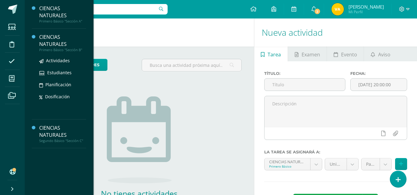
click at [53, 40] on div "CIENCIAS NATURALES" at bounding box center [62, 41] width 47 height 14
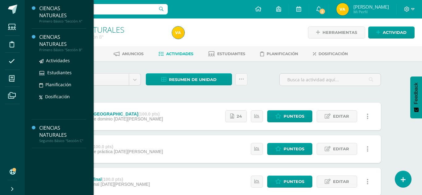
click at [49, 45] on div "CIENCIAS NATURALES" at bounding box center [62, 41] width 47 height 14
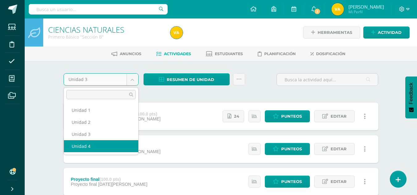
select select "Unidad 4"
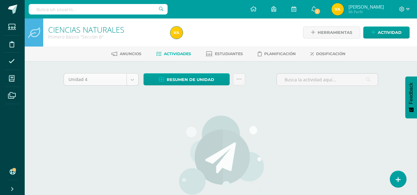
click at [133, 81] on body "Estudiantes Disciplina Asistencia Mis cursos Archivos Soporte Centro de ayuda Ú…" at bounding box center [208, 132] width 417 height 265
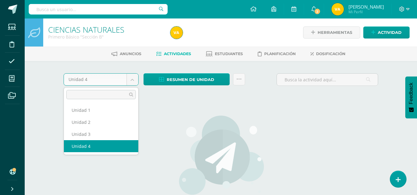
click at [133, 81] on body "Estudiantes Disciplina Asistencia Mis cursos Archivos Soporte Centro de ayuda Ú…" at bounding box center [208, 132] width 417 height 265
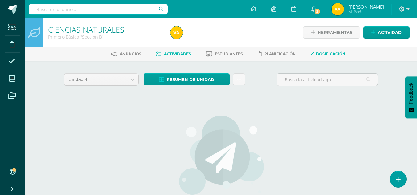
click at [331, 55] on span "Dosificación" at bounding box center [330, 54] width 29 height 5
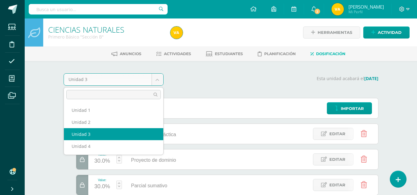
click at [160, 79] on body "Estudiantes Disciplina Asistencia Mis cursos Archivos Soporte Centro de ayuda Ú…" at bounding box center [208, 138] width 417 height 277
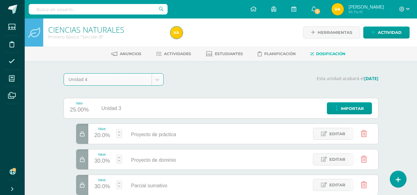
select select "Unidad 4"
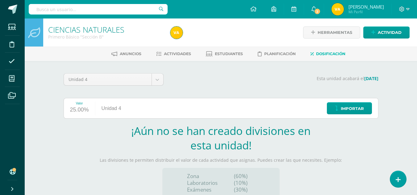
click at [246, 118] on div "Valor 25.00% Unidad 4 Importar" at bounding box center [221, 108] width 315 height 21
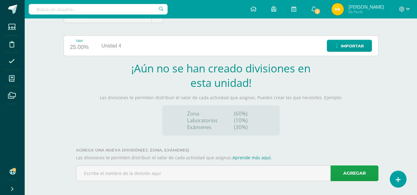
scroll to position [66, 0]
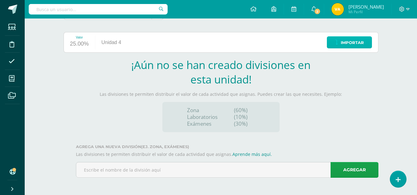
click at [359, 38] on span "Importar" at bounding box center [352, 42] width 23 height 11
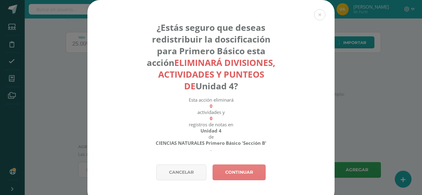
click at [232, 170] on link "Continuar" at bounding box center [238, 173] width 53 height 16
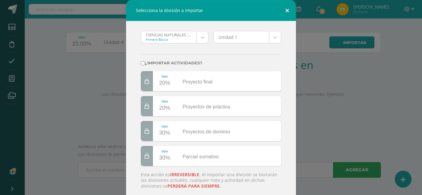
click at [285, 11] on button at bounding box center [287, 10] width 18 height 21
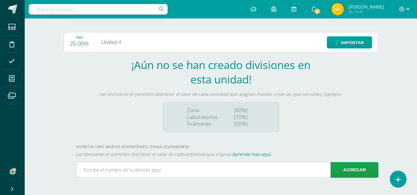
click at [190, 168] on input "text" at bounding box center [227, 170] width 302 height 15
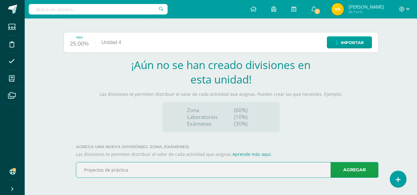
type input "Proyectos de práctica"
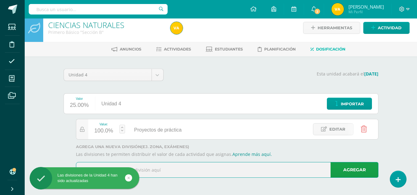
scroll to position [5, 0]
click at [188, 171] on input "text" at bounding box center [227, 170] width 302 height 15
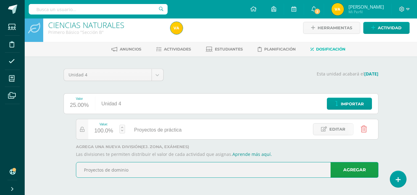
type input "Proyectos de dominio"
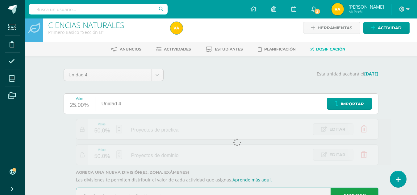
scroll to position [30, 0]
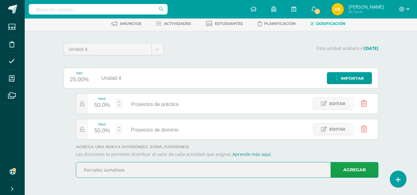
type input "Parciales sumativos"
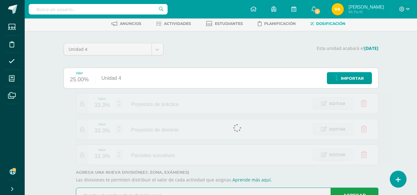
scroll to position [56, 0]
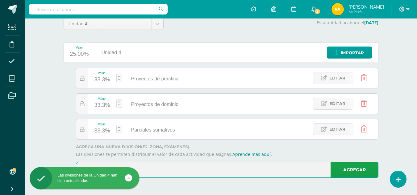
type input "Proyecto final"
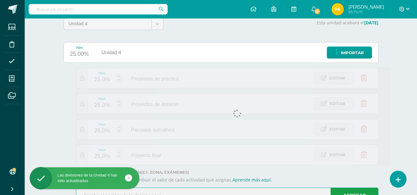
scroll to position [66, 0]
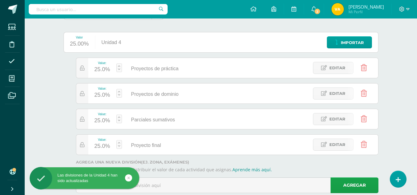
click at [106, 69] on div "25.0%" at bounding box center [102, 70] width 16 height 10
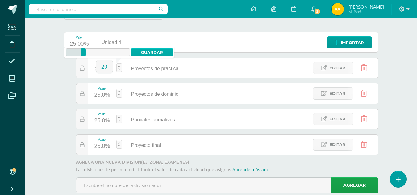
click at [157, 55] on link "Guardar" at bounding box center [152, 52] width 42 height 8
type input "20"
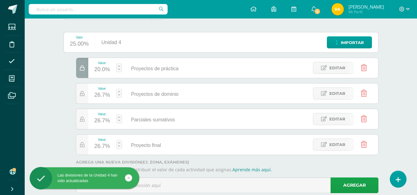
click at [107, 98] on div "26.7%" at bounding box center [102, 95] width 16 height 10
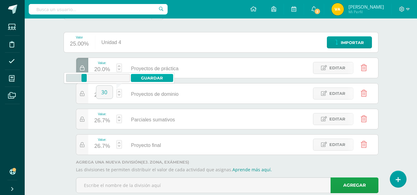
click at [152, 82] on link "Guardar" at bounding box center [152, 78] width 42 height 8
type input "30"
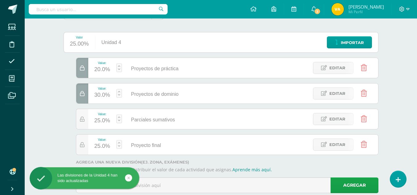
click at [107, 121] on div "25.0%" at bounding box center [102, 121] width 16 height 10
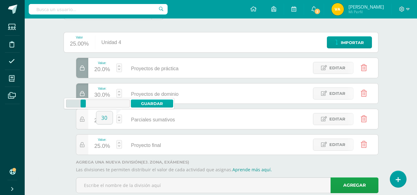
click at [149, 106] on link "Guardar" at bounding box center [152, 104] width 42 height 8
type input "30"
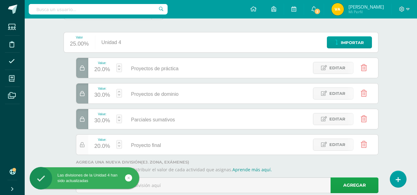
click at [83, 145] on icon at bounding box center [82, 145] width 5 height 5
click at [85, 146] on div at bounding box center [82, 145] width 12 height 20
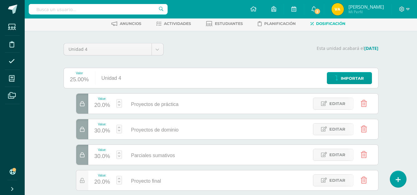
scroll to position [0, 0]
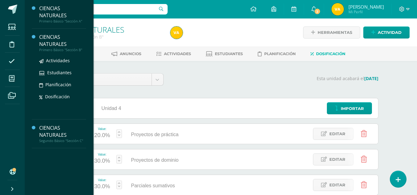
click at [56, 41] on div "CIENCIAS NATURALES" at bounding box center [62, 41] width 47 height 14
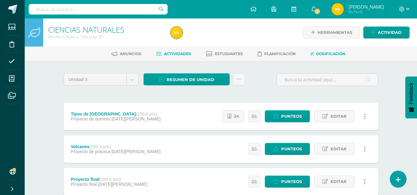
click at [336, 57] on link "Dosificación" at bounding box center [328, 54] width 35 height 10
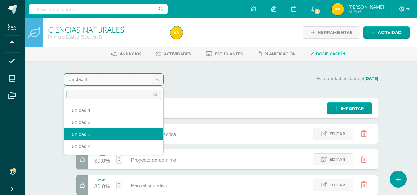
click at [161, 77] on body "Estudiantes Disciplina Asistencia Mis cursos Archivos Soporte Centro de ayuda Ú…" at bounding box center [208, 138] width 417 height 277
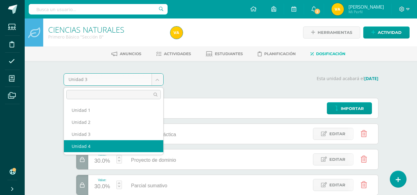
select select "Unidad 4"
click at [160, 82] on body "Estudiantes Disciplina Asistencia Mis cursos Archivos Soporte Centro de ayuda Ú…" at bounding box center [208, 138] width 417 height 277
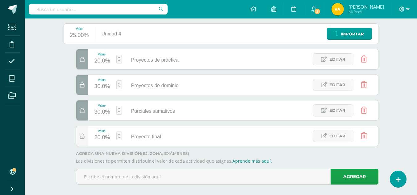
scroll to position [82, 0]
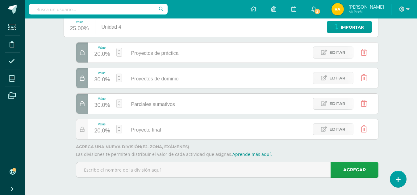
click at [100, 54] on div "20.0%" at bounding box center [102, 54] width 16 height 10
type input "20"
click at [158, 38] on link "Guardar" at bounding box center [152, 37] width 42 height 8
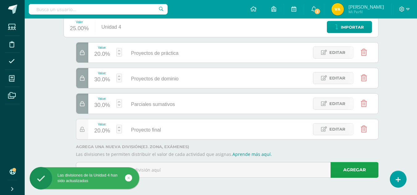
click at [104, 107] on div "30.0%" at bounding box center [102, 106] width 16 height 10
click at [112, 141] on div "Valor 25.00% Unidad 4 Importar Value: 20.0% Proyectos de práctica Proyectos de …" at bounding box center [221, 100] width 315 height 166
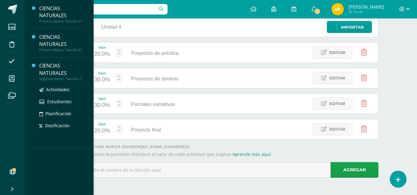
click at [52, 68] on div "CIENCIAS NATURALES" at bounding box center [62, 69] width 47 height 14
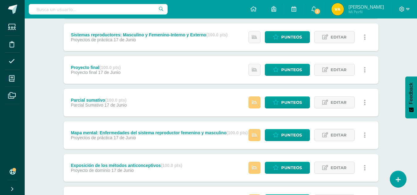
scroll to position [31, 0]
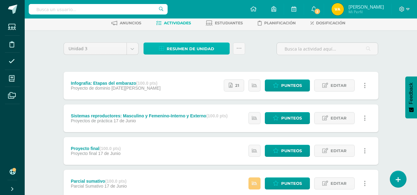
click at [191, 47] on span "Resumen de unidad" at bounding box center [191, 48] width 48 height 11
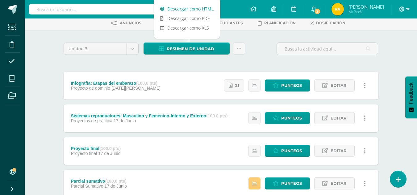
click at [192, 7] on link "Descargar como HTML" at bounding box center [187, 9] width 66 height 10
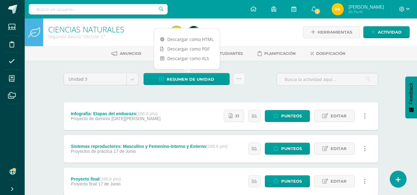
scroll to position [0, 0]
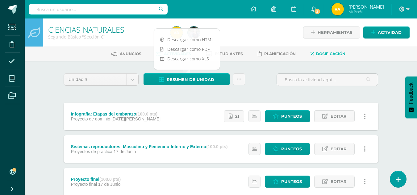
click at [338, 55] on span "Dosificación" at bounding box center [330, 54] width 29 height 5
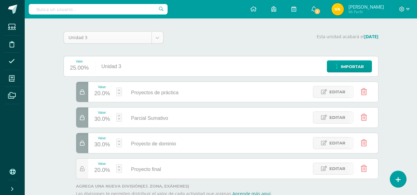
scroll to position [31, 0]
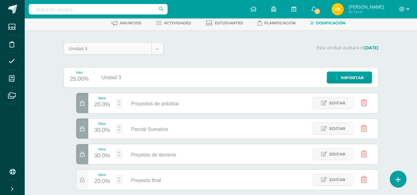
click at [158, 49] on body "Estudiantes Disciplina Asistencia Mis cursos Archivos Soporte Centro de ayuda Ú…" at bounding box center [208, 107] width 417 height 277
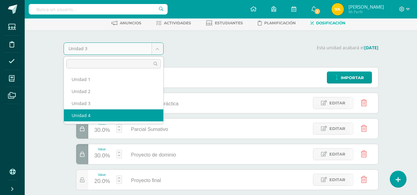
select select "Unidad 4"
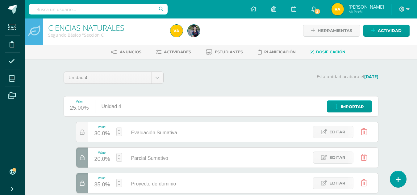
scroll to position [62, 0]
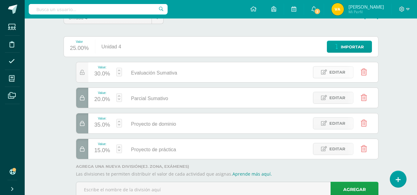
click at [335, 77] on span "Editar" at bounding box center [338, 72] width 16 height 11
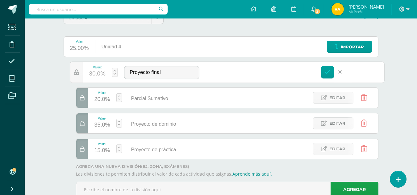
type input "Proyecto final"
click at [324, 73] on link at bounding box center [327, 72] width 13 height 13
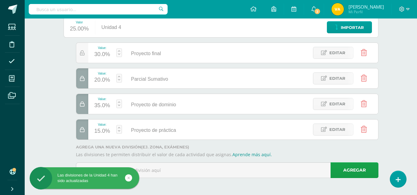
scroll to position [82, 0]
click at [212, 135] on input "Proyecto de práctica" at bounding box center [225, 130] width 72 height 12
click at [102, 130] on div "15.0%" at bounding box center [102, 131] width 16 height 10
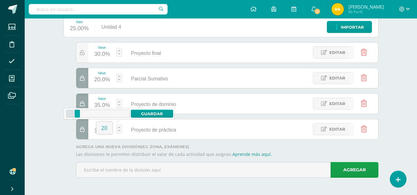
type input "20"
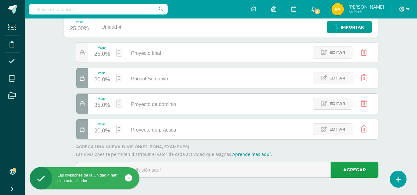
click at [108, 104] on div "35.0%" at bounding box center [102, 106] width 16 height 10
type input "30"
click at [104, 77] on div "20.0%" at bounding box center [102, 80] width 16 height 10
type input "30"
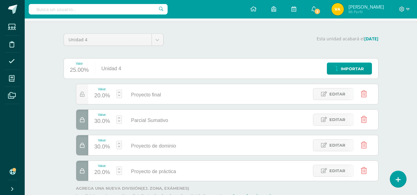
scroll to position [0, 0]
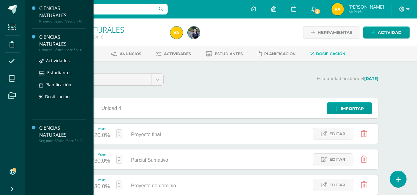
click at [59, 34] on div "CIENCIAS NATURALES" at bounding box center [62, 41] width 47 height 14
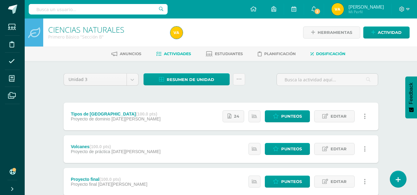
click at [323, 54] on span "Dosificación" at bounding box center [330, 54] width 29 height 5
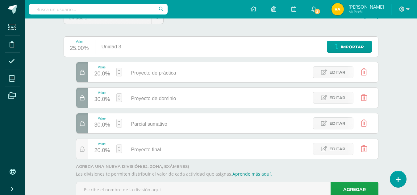
scroll to position [31, 0]
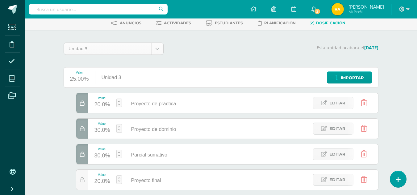
click at [152, 51] on body "Estudiantes Disciplina Asistencia Mis cursos Archivos Soporte Centro de ayuda Ú…" at bounding box center [208, 107] width 417 height 277
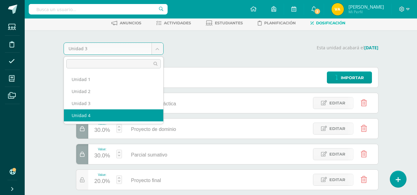
select select "Unidad 4"
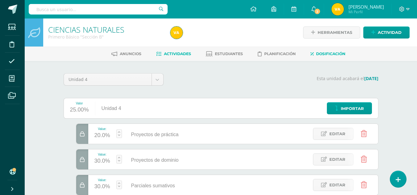
click at [175, 57] on link "Actividades" at bounding box center [173, 54] width 35 height 10
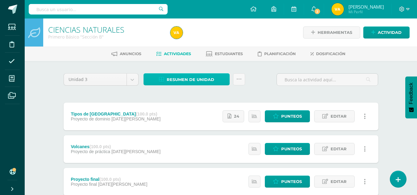
click at [176, 79] on span "Resumen de unidad" at bounding box center [191, 79] width 48 height 11
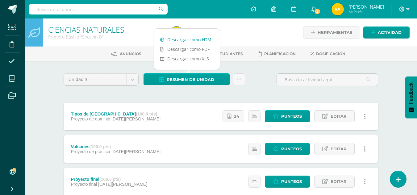
click at [202, 41] on link "Descargar como HTML" at bounding box center [187, 40] width 66 height 10
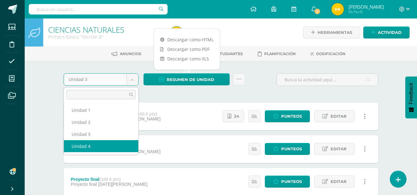
select select "Unidad 4"
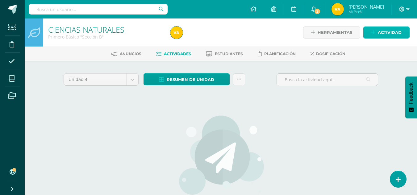
click at [381, 33] on span "Actividad" at bounding box center [390, 32] width 24 height 11
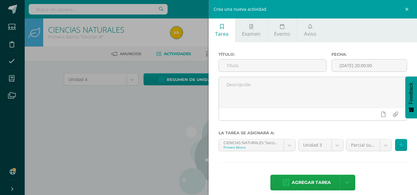
click at [271, 73] on div "Título:" at bounding box center [272, 64] width 113 height 25
click at [267, 67] on input "text" at bounding box center [272, 66] width 107 height 12
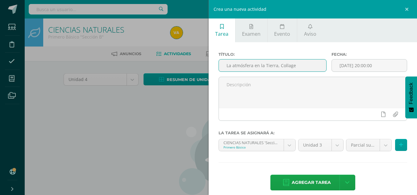
click at [267, 67] on input "La atmósfera en la Tierra, Collage" at bounding box center [272, 66] width 107 height 12
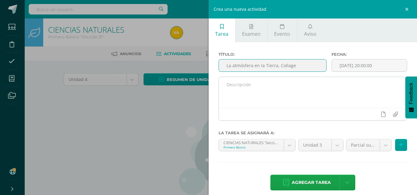
type input "La atmósfera en la Tierra, Collage"
click at [272, 81] on textarea at bounding box center [313, 92] width 188 height 31
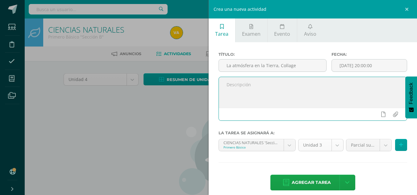
click at [335, 146] on body "Estudiantes Disciplina Asistencia Mis cursos Archivos Soporte Centro de ayuda Ú…" at bounding box center [208, 132] width 417 height 265
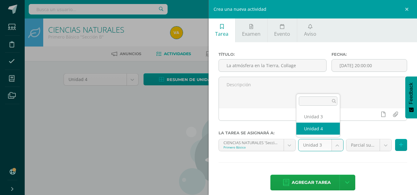
select select "30328"
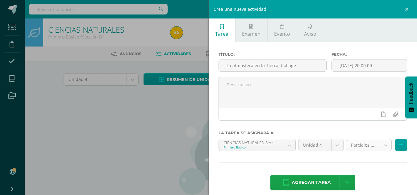
click at [379, 145] on body "Estudiantes Disciplina Asistencia Mis cursos Archivos Soporte Centro de ayuda Ú…" at bounding box center [208, 132] width 417 height 265
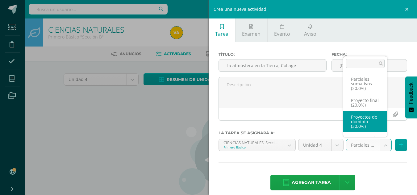
scroll to position [23, 0]
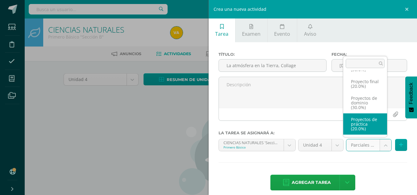
select select "35808"
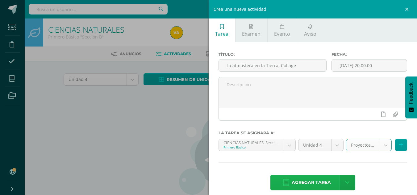
click at [314, 179] on span "Agregar tarea" at bounding box center [311, 182] width 39 height 15
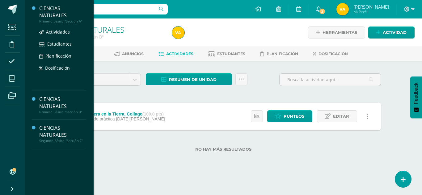
click at [63, 10] on div "CIENCIAS NATURALES" at bounding box center [62, 12] width 47 height 14
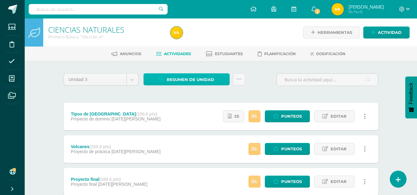
click at [212, 82] on span "Resumen de unidad" at bounding box center [191, 79] width 48 height 11
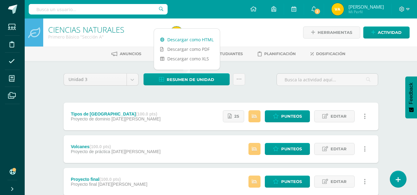
click at [201, 42] on link "Descargar como HTML" at bounding box center [187, 40] width 66 height 10
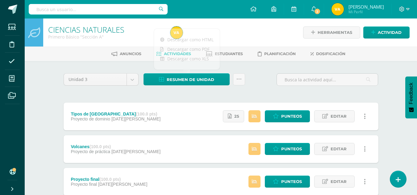
click at [272, 84] on div "Unidad 3 Unidad 1 Unidad 2 Unidad 3 Unidad 4 Resumen de unidad Subir actividade…" at bounding box center [221, 82] width 320 height 18
select select "Unidad 4"
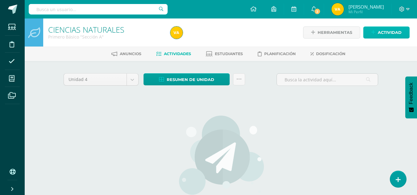
click at [379, 34] on span "Actividad" at bounding box center [390, 32] width 24 height 11
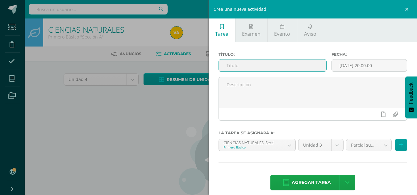
click at [268, 68] on input "text" at bounding box center [272, 66] width 107 height 12
paste input "La atmósfera en la Tierra, Collage"
type input "La atmósfera en la Tierra, Collage"
click at [335, 146] on body "Estudiantes Disciplina Asistencia Mis cursos Archivos Soporte Centro de ayuda Ú…" at bounding box center [208, 132] width 417 height 265
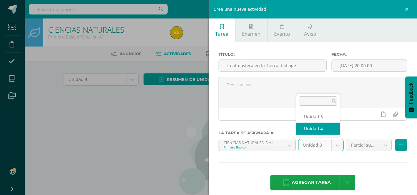
select select "30471"
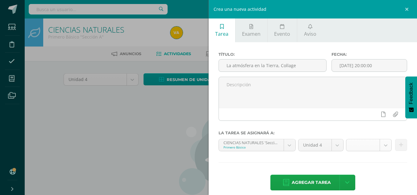
click at [383, 145] on body "Estudiantes Disciplina Asistencia Mis cursos Archivos Soporte Centro de ayuda Ú…" at bounding box center [208, 132] width 417 height 265
click at [330, 163] on hr at bounding box center [313, 163] width 189 height 1
click at [405, 10] on link at bounding box center [408, 9] width 19 height 19
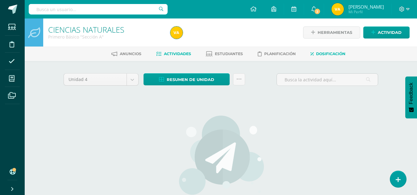
click at [327, 51] on link "Dosificación" at bounding box center [328, 54] width 35 height 10
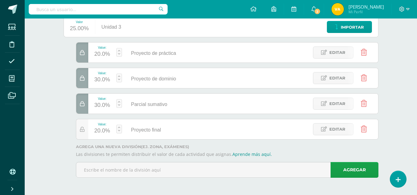
scroll to position [20, 0]
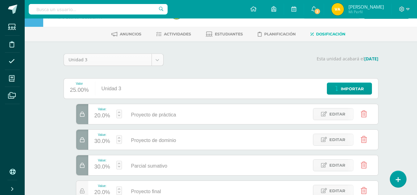
click at [161, 57] on body "Estudiantes Disciplina Asistencia Mis cursos Archivos Soporte Centro de ayuda Ú…" at bounding box center [208, 118] width 417 height 277
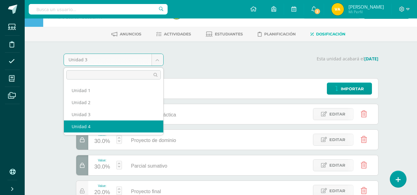
select select "Unidad 4"
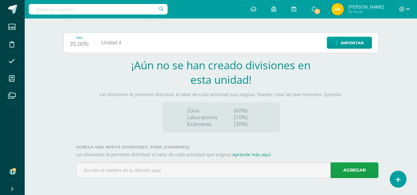
scroll to position [66, 0]
click at [216, 159] on div "Agrega una nueva división (ej. Zona, Exámenes) Las divisiones te permiten distr…" at bounding box center [221, 164] width 315 height 38
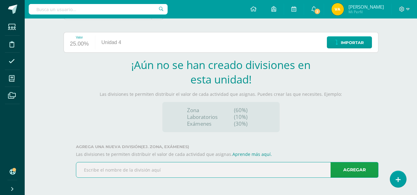
click at [203, 169] on input "text" at bounding box center [227, 170] width 302 height 15
type input "Proyectos de práctica"
click at [362, 165] on link "Agregar" at bounding box center [355, 170] width 48 height 16
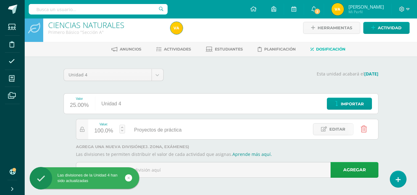
scroll to position [5, 0]
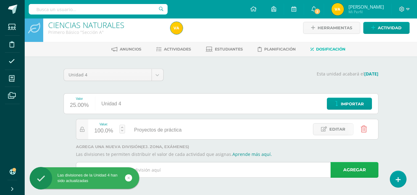
click at [355, 166] on link "Agregar" at bounding box center [355, 170] width 48 height 16
click at [298, 168] on input "text" at bounding box center [227, 170] width 302 height 15
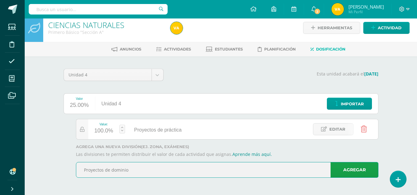
type input "Proyectos de dominio"
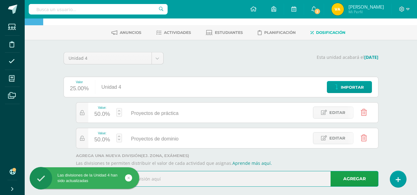
scroll to position [30, 0]
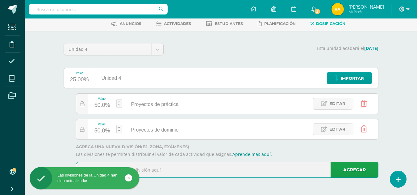
click at [241, 167] on input "text" at bounding box center [227, 170] width 302 height 15
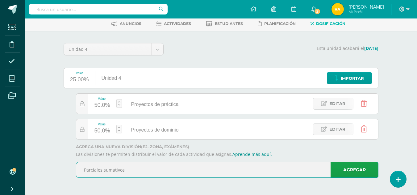
type input "Parciales sumativos"
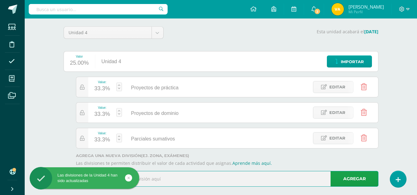
scroll to position [56, 0]
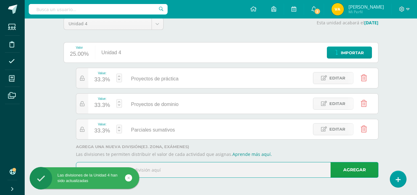
click at [231, 171] on input "text" at bounding box center [227, 170] width 302 height 15
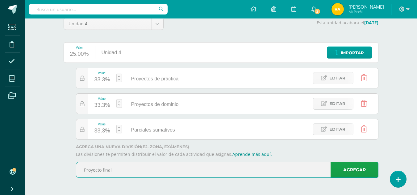
type input "Proyecto final"
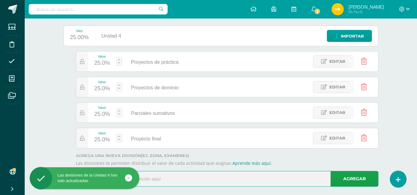
scroll to position [82, 0]
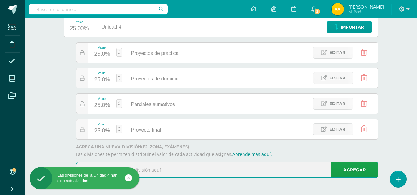
click at [105, 56] on div "25.0%" at bounding box center [102, 54] width 16 height 10
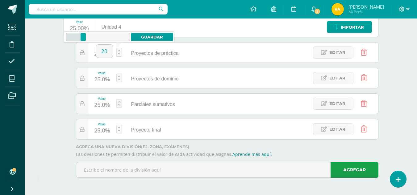
type input "20"
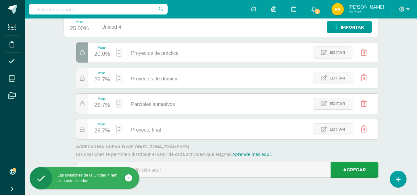
click at [107, 82] on div "26.7%" at bounding box center [102, 80] width 16 height 10
type input "30"
click at [111, 106] on div "Value: 25.0%" at bounding box center [102, 104] width 28 height 20
click at [100, 106] on div "25.0%" at bounding box center [102, 106] width 16 height 10
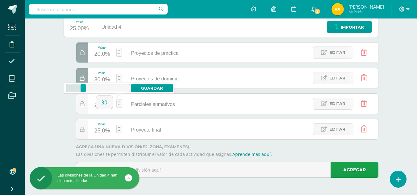
type input "30"
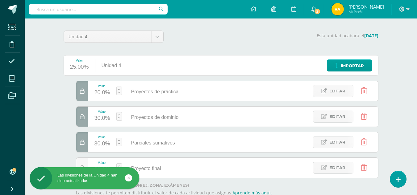
scroll to position [0, 0]
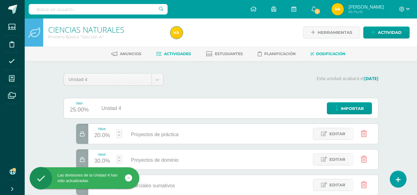
click at [178, 56] on span "Actividades" at bounding box center [177, 54] width 27 height 5
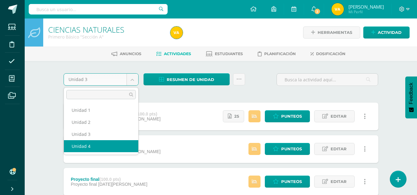
select select "Unidad 4"
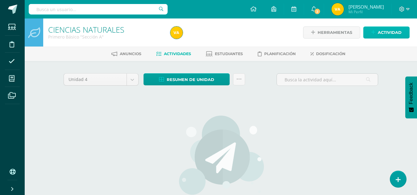
click at [391, 34] on span "Actividad" at bounding box center [390, 32] width 24 height 11
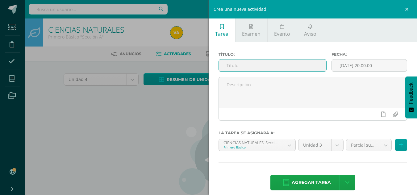
click at [303, 65] on input "text" at bounding box center [272, 66] width 107 height 12
paste input "La atmósfera en la Tierra, Collage"
type input "La atmósfera en la Tierra, Collage"
click at [336, 144] on body "Estudiantes Disciplina Asistencia Mis cursos Archivos Soporte Centro de ayuda Ú…" at bounding box center [208, 132] width 417 height 265
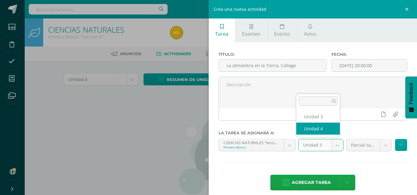
select select "30471"
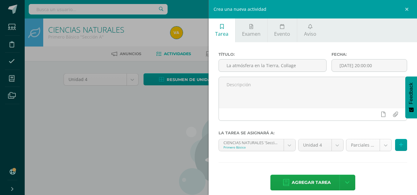
click at [381, 145] on body "Estudiantes Disciplina Asistencia Mis cursos Archivos Soporte Centro de ayuda Ú…" at bounding box center [208, 132] width 417 height 265
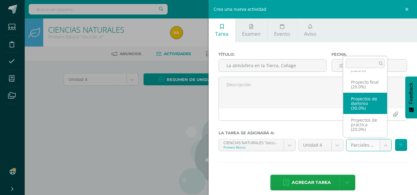
scroll to position [23, 0]
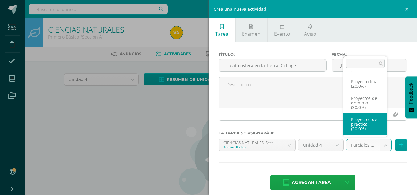
select select "35813"
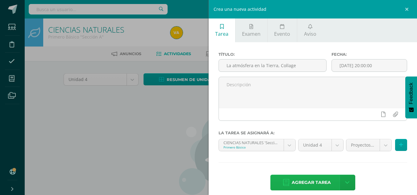
click at [297, 181] on span "Agregar tarea" at bounding box center [311, 182] width 39 height 15
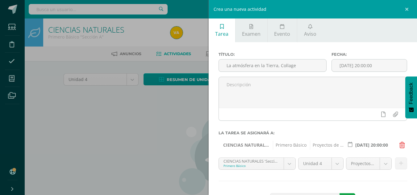
scroll to position [25, 0]
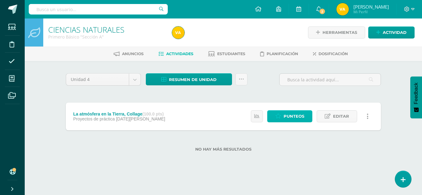
click at [301, 120] on span "Punteos" at bounding box center [293, 116] width 21 height 11
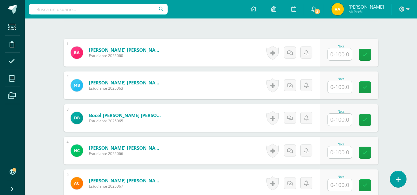
scroll to position [186, 0]
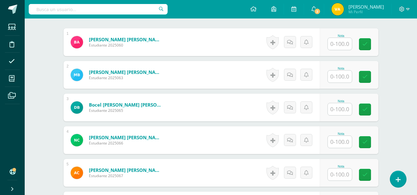
click at [342, 110] on input "text" at bounding box center [340, 109] width 24 height 12
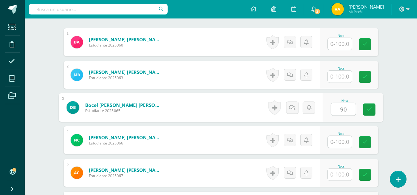
type input "90"
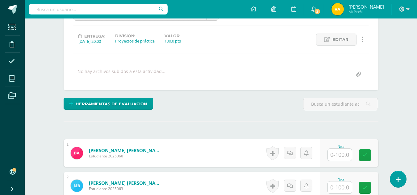
scroll to position [139, 0]
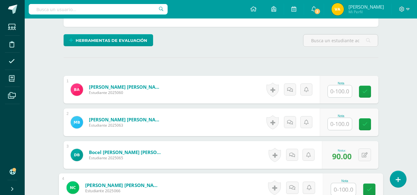
click at [349, 92] on input "text" at bounding box center [340, 92] width 24 height 12
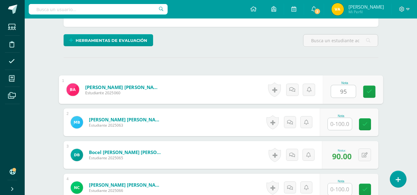
type input "95"
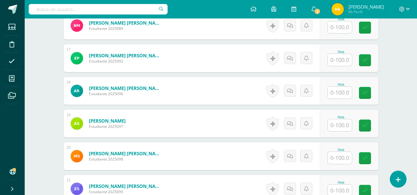
scroll to position [695, 0]
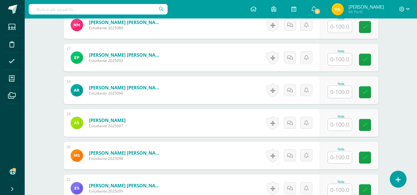
click at [337, 93] on input "text" at bounding box center [340, 92] width 24 height 12
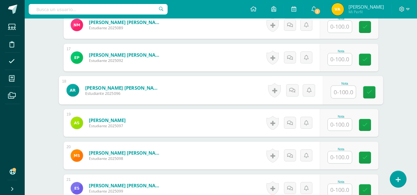
click at [349, 94] on input "text" at bounding box center [343, 92] width 25 height 12
type input "80"
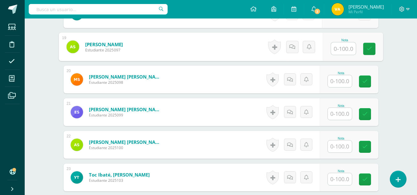
scroll to position [787, 0]
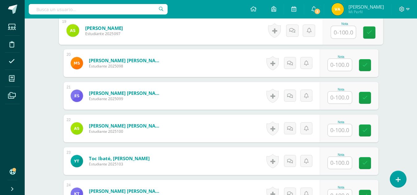
click at [345, 67] on input "text" at bounding box center [340, 65] width 24 height 12
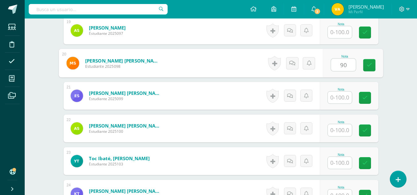
type input "90"
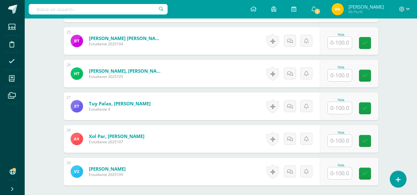
scroll to position [1003, 0]
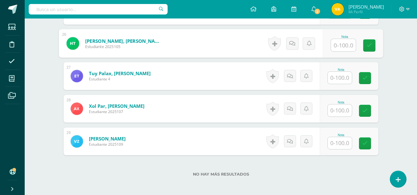
click at [340, 47] on input "text" at bounding box center [343, 45] width 25 height 12
type input "98"
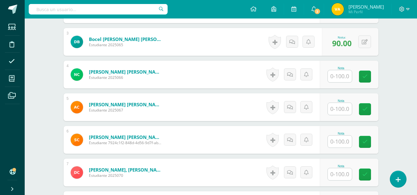
scroll to position [262, 0]
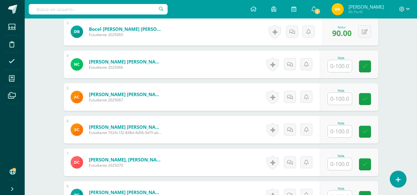
click at [341, 95] on input "text" at bounding box center [340, 99] width 24 height 12
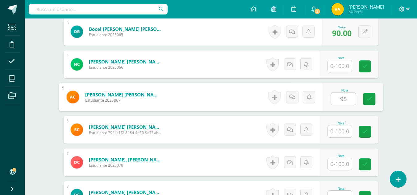
type input "95"
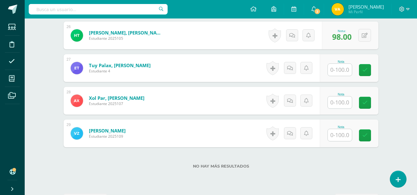
scroll to position [1034, 0]
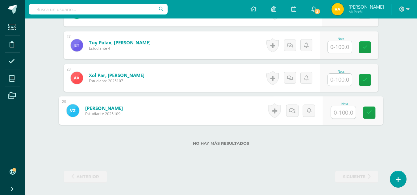
click at [342, 112] on input "text" at bounding box center [343, 113] width 25 height 12
type input "50"
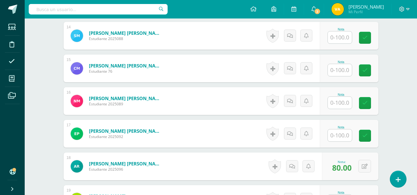
scroll to position [633, 0]
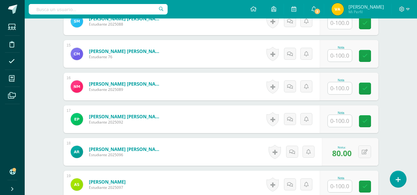
click at [346, 92] on input "text" at bounding box center [340, 88] width 24 height 12
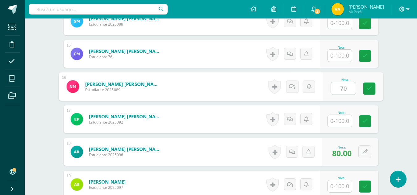
type input "70"
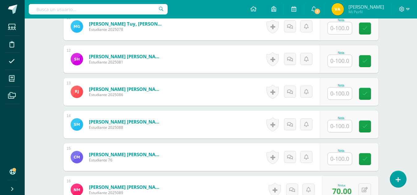
scroll to position [540, 0]
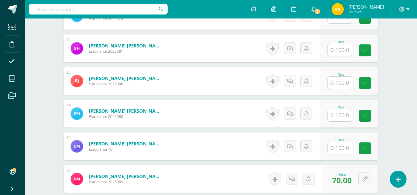
click at [347, 115] on input "text" at bounding box center [340, 116] width 24 height 12
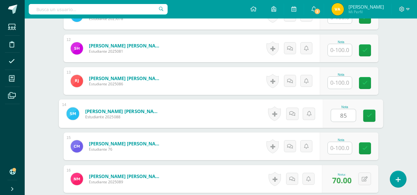
type input "85"
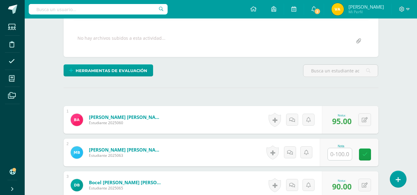
scroll to position [139, 0]
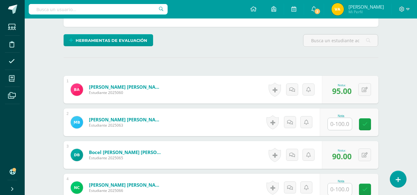
click at [342, 121] on input "text" at bounding box center [340, 124] width 24 height 12
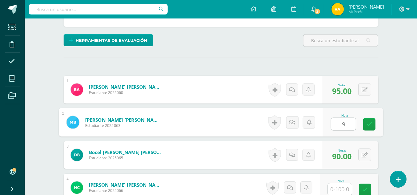
type input "90"
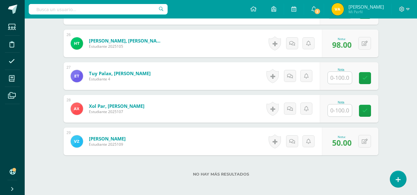
scroll to position [1034, 0]
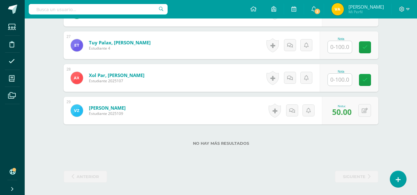
click at [343, 84] on input "text" at bounding box center [340, 80] width 24 height 12
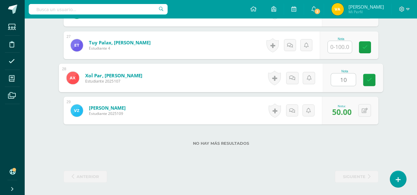
type input "100"
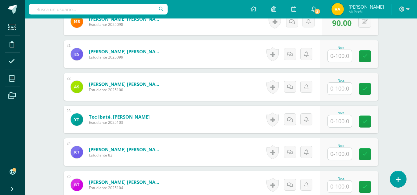
scroll to position [818, 0]
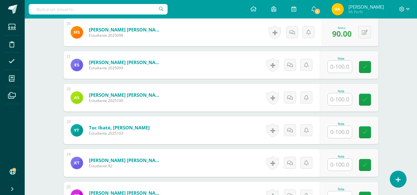
click at [348, 68] on input "text" at bounding box center [340, 67] width 24 height 12
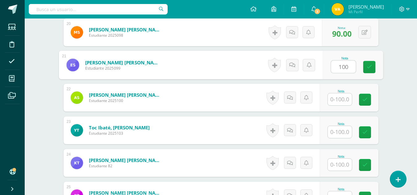
type input "100"
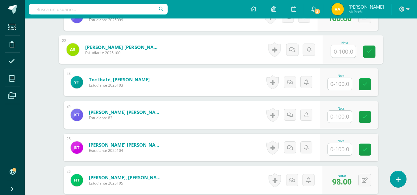
scroll to position [880, 0]
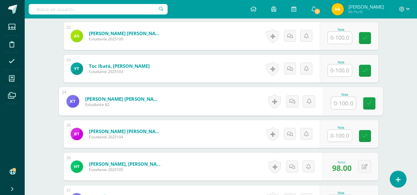
click at [345, 105] on input "text" at bounding box center [343, 103] width 25 height 12
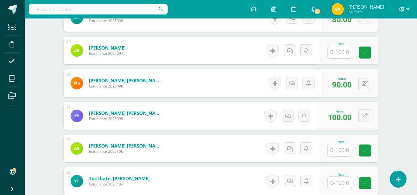
scroll to position [756, 0]
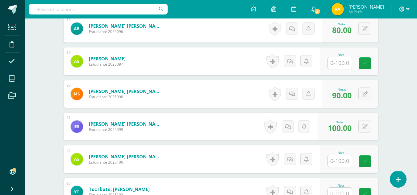
click at [346, 66] on input "text" at bounding box center [340, 63] width 24 height 12
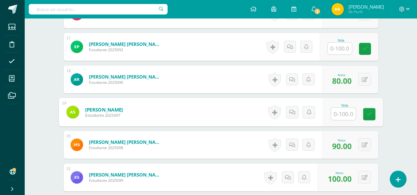
scroll to position [695, 0]
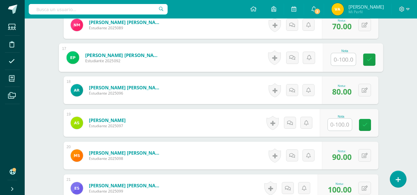
click at [347, 59] on input "text" at bounding box center [343, 59] width 25 height 12
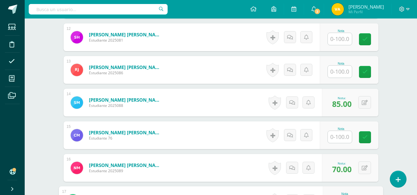
scroll to position [540, 0]
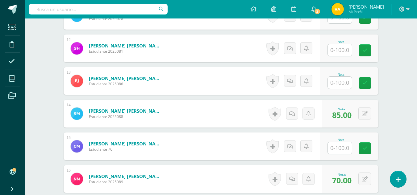
click at [345, 81] on input "text" at bounding box center [340, 83] width 24 height 12
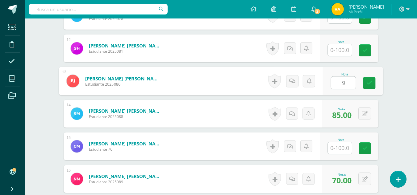
type input "98"
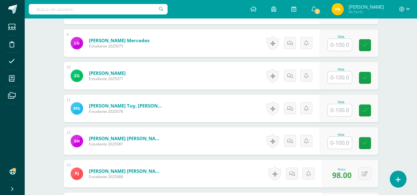
scroll to position [447, 0]
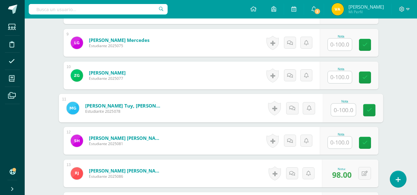
click at [344, 112] on input "text" at bounding box center [343, 110] width 25 height 12
type input "95"
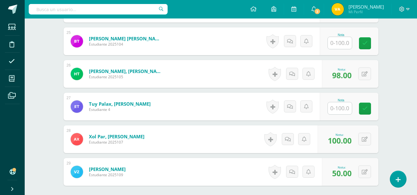
scroll to position [972, 0]
click at [344, 110] on input "text" at bounding box center [340, 109] width 24 height 12
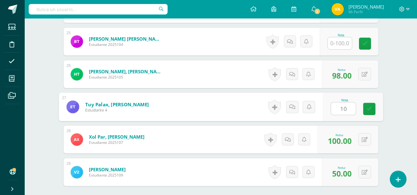
type input "100"
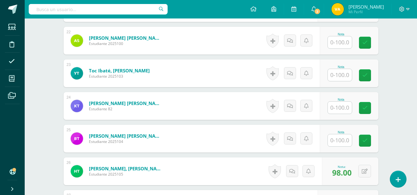
scroll to position [911, 0]
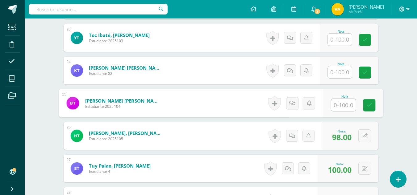
click at [338, 110] on input "text" at bounding box center [343, 105] width 25 height 12
type input "100"
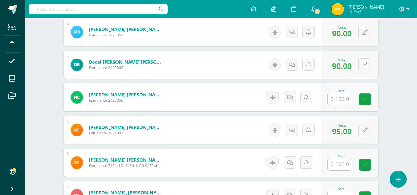
scroll to position [262, 0]
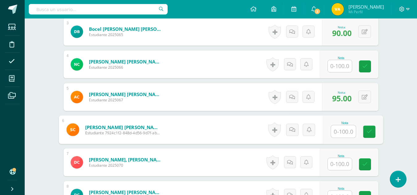
click at [344, 132] on input "text" at bounding box center [343, 132] width 25 height 12
type input "100"
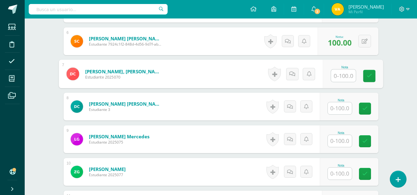
scroll to position [355, 0]
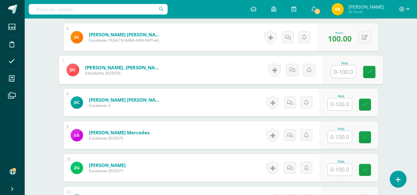
click at [342, 104] on input "text" at bounding box center [340, 105] width 24 height 12
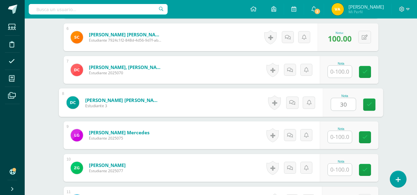
type input "30"
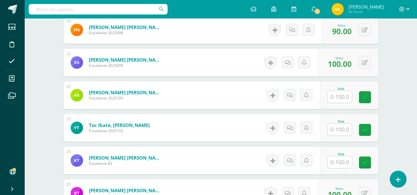
scroll to position [818, 0]
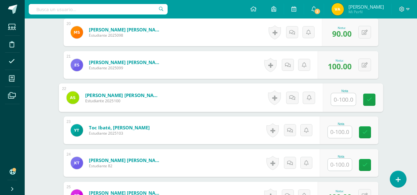
click at [342, 104] on input "text" at bounding box center [343, 100] width 25 height 12
type input "100"
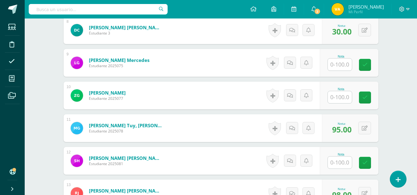
scroll to position [417, 0]
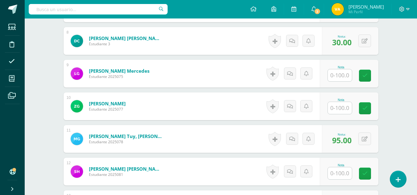
click at [343, 76] on input "text" at bounding box center [340, 75] width 24 height 12
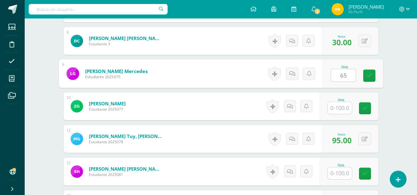
type input "65"
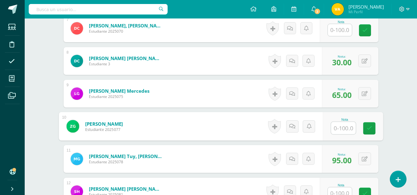
scroll to position [386, 0]
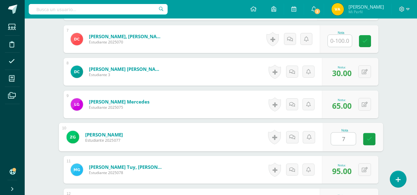
type input "70"
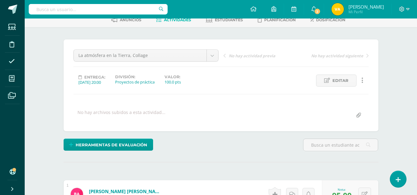
scroll to position [216, 0]
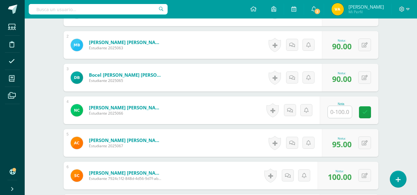
click at [345, 101] on div "Nota" at bounding box center [349, 111] width 59 height 28
click at [339, 107] on input "text" at bounding box center [340, 112] width 24 height 12
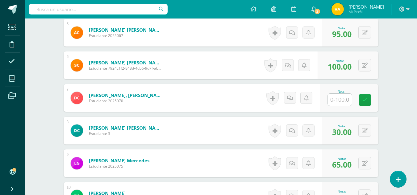
scroll to position [371, 0]
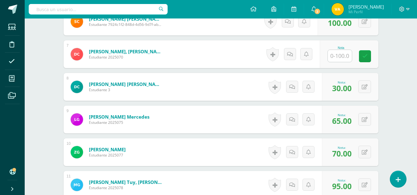
click at [340, 57] on input "text" at bounding box center [340, 56] width 24 height 12
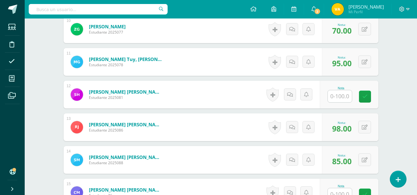
scroll to position [525, 0]
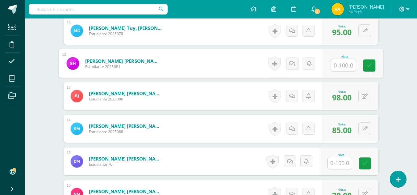
click at [340, 67] on input "text" at bounding box center [343, 65] width 25 height 12
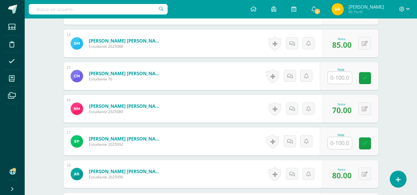
scroll to position [618, 0]
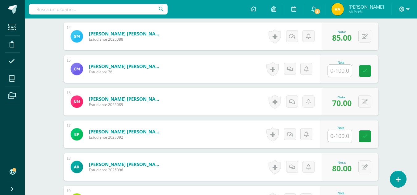
click at [340, 70] on input "text" at bounding box center [340, 71] width 24 height 12
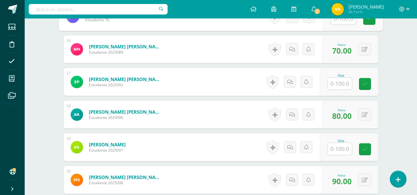
scroll to position [679, 0]
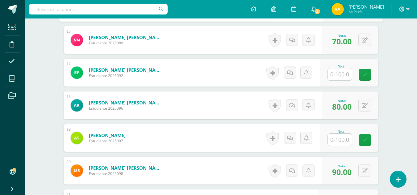
click at [340, 72] on input "text" at bounding box center [340, 75] width 24 height 12
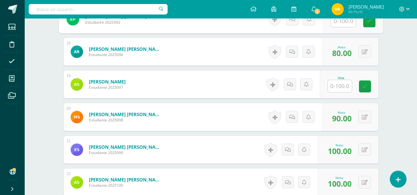
scroll to position [741, 0]
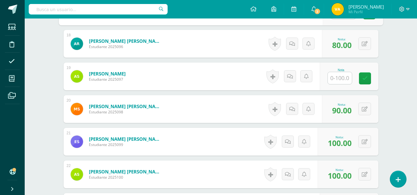
click at [340, 75] on input "text" at bounding box center [340, 78] width 24 height 12
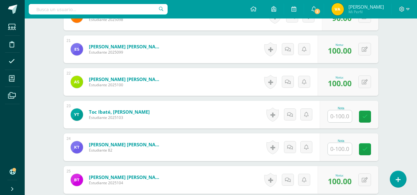
scroll to position [865, 0]
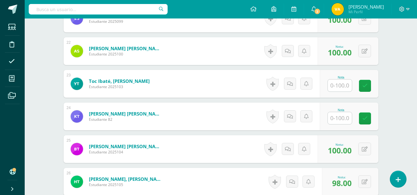
click at [340, 78] on div "Nota" at bounding box center [341, 77] width 27 height 3
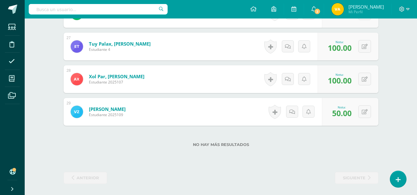
scroll to position [1034, 0]
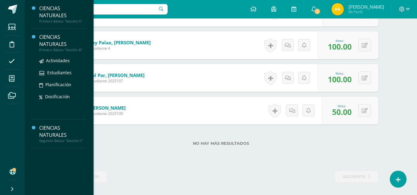
click at [53, 42] on div "CIENCIAS NATURALES" at bounding box center [62, 41] width 47 height 14
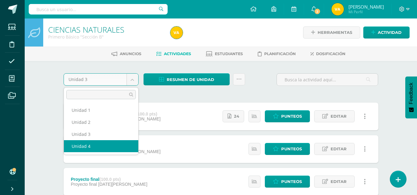
select select "Unidad 4"
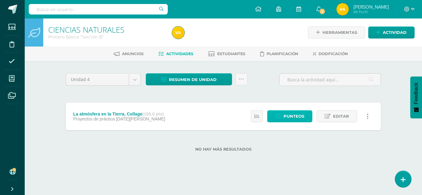
click at [295, 113] on span "Punteos" at bounding box center [293, 116] width 21 height 11
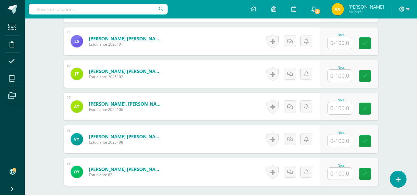
scroll to position [972, 0]
click at [347, 108] on input "text" at bounding box center [340, 109] width 24 height 12
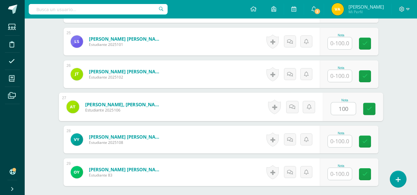
type input "100"
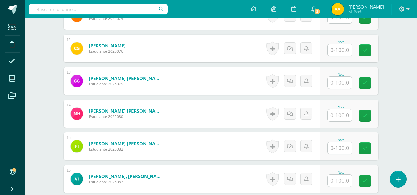
scroll to position [509, 0]
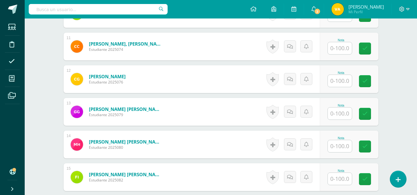
click at [349, 80] on input "text" at bounding box center [340, 81] width 24 height 12
type input "100"
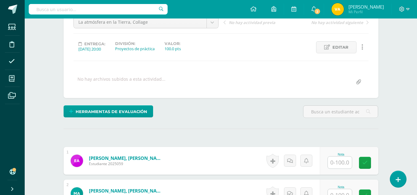
scroll to position [185, 0]
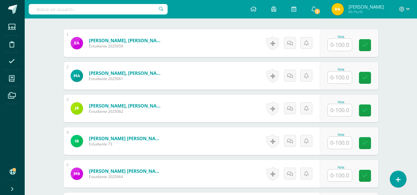
click at [343, 73] on input "text" at bounding box center [340, 78] width 24 height 12
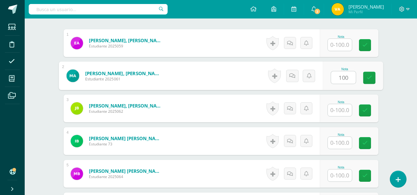
type input "100"
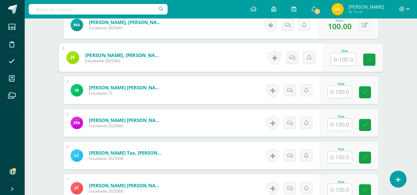
scroll to position [247, 0]
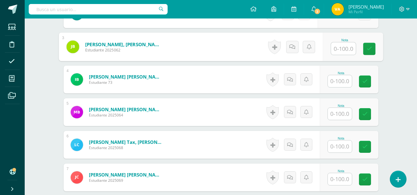
click at [336, 116] on input "text" at bounding box center [340, 114] width 24 height 12
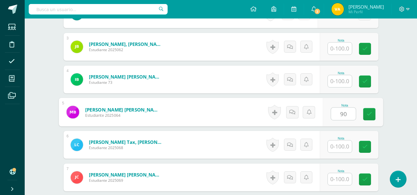
type input "90"
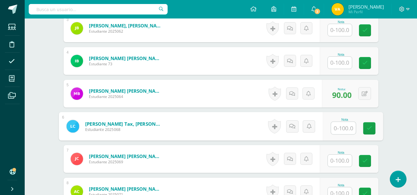
scroll to position [278, 0]
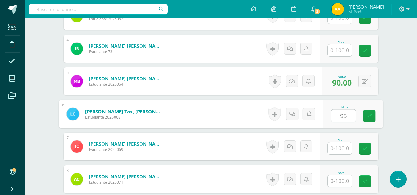
type input "95"
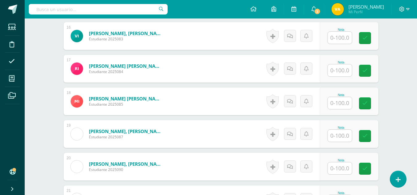
scroll to position [710, 0]
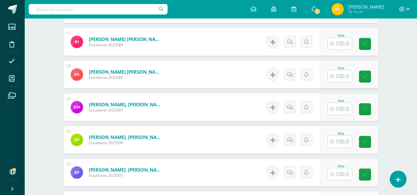
click at [336, 113] on input "text" at bounding box center [340, 109] width 24 height 12
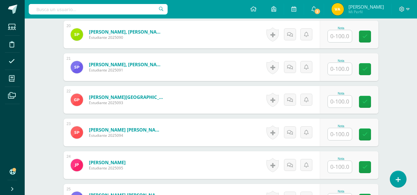
scroll to position [803, 0]
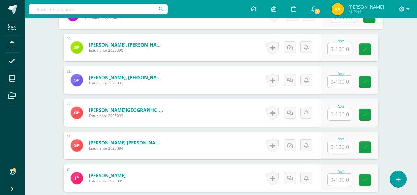
click at [337, 113] on input "text" at bounding box center [340, 115] width 24 height 12
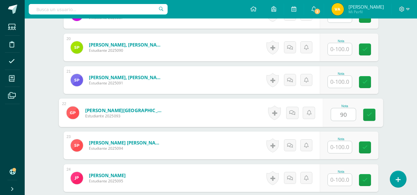
type input "90"
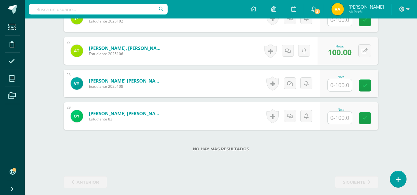
scroll to position [1034, 0]
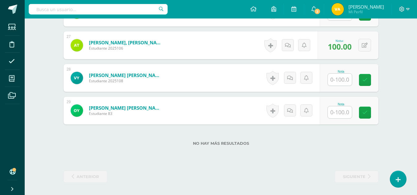
click at [342, 114] on input "text" at bounding box center [340, 113] width 24 height 12
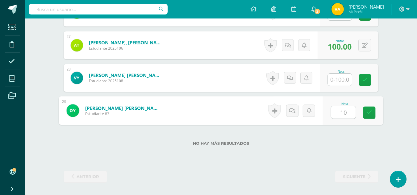
type input "100"
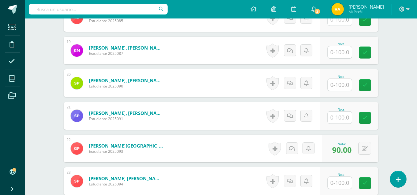
scroll to position [756, 0]
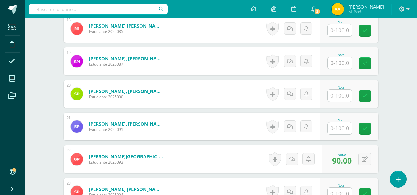
click at [344, 94] on input "text" at bounding box center [340, 96] width 24 height 12
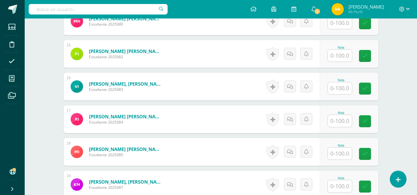
scroll to position [602, 0]
